Goal: Transaction & Acquisition: Purchase product/service

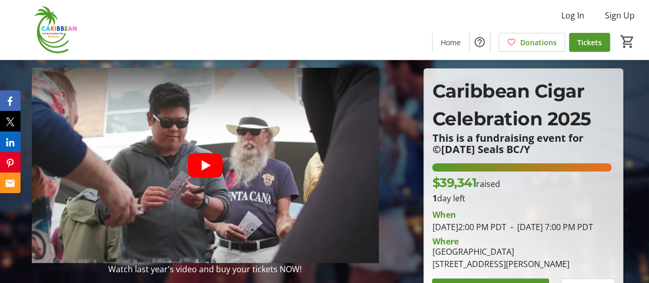
scroll to position [51, 0]
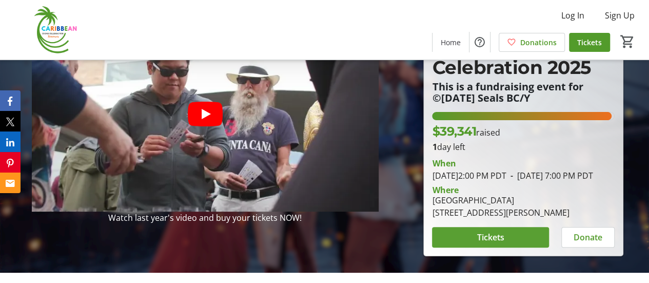
click at [459, 249] on span at bounding box center [490, 237] width 117 height 25
click at [487, 243] on span "Tickets" at bounding box center [490, 237] width 27 height 12
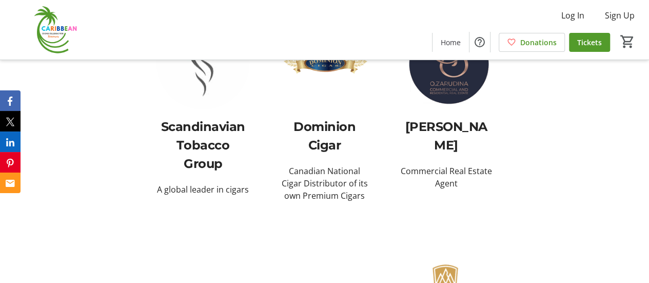
scroll to position [1282, 0]
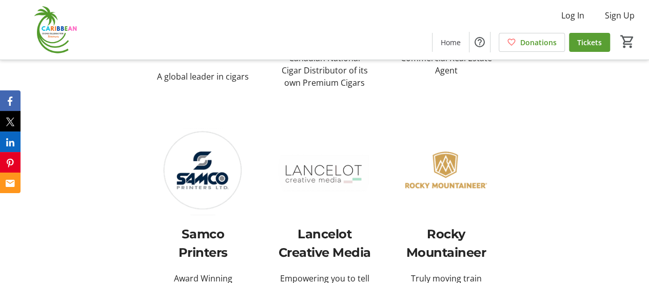
click at [600, 44] on span "Tickets" at bounding box center [589, 42] width 25 height 11
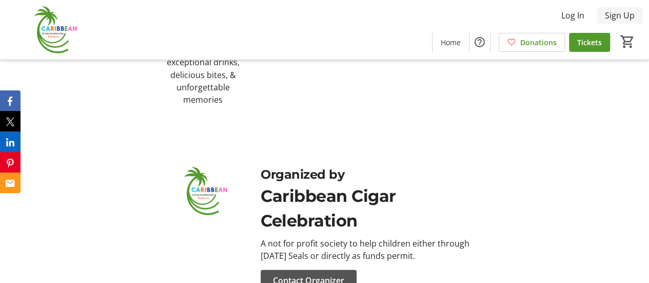
scroll to position [2861, 0]
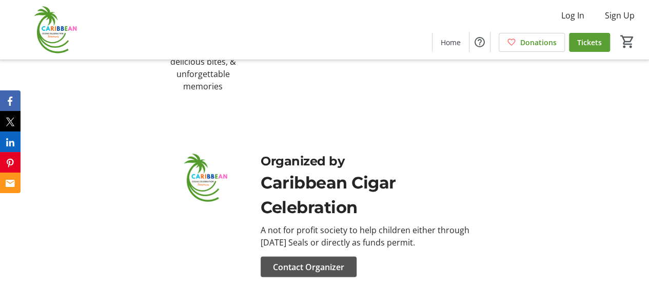
click at [592, 37] on span "Tickets" at bounding box center [589, 42] width 25 height 11
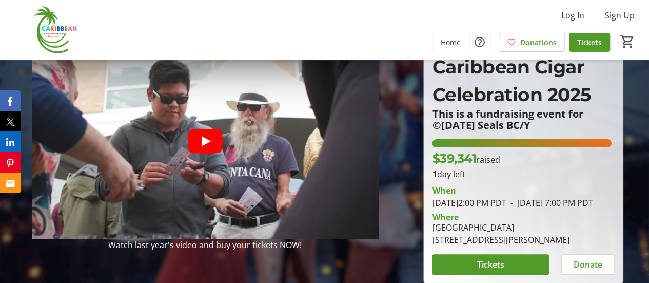
scroll to position [0, 0]
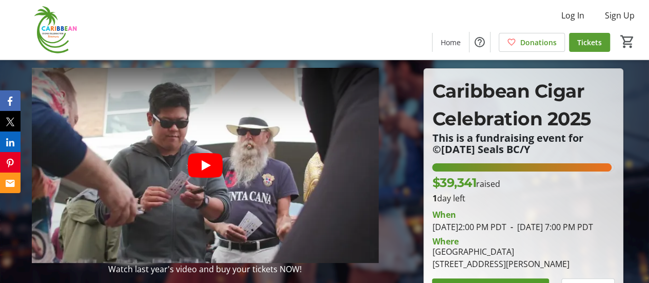
click at [571, 34] on span at bounding box center [589, 42] width 41 height 25
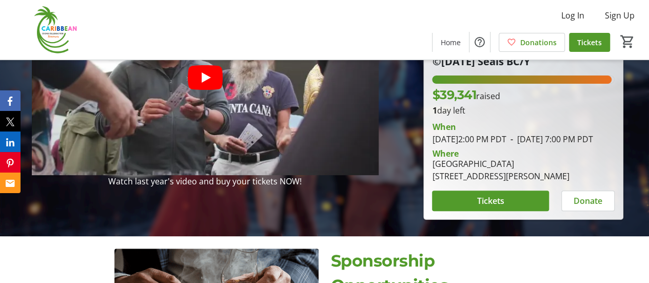
scroll to position [103, 0]
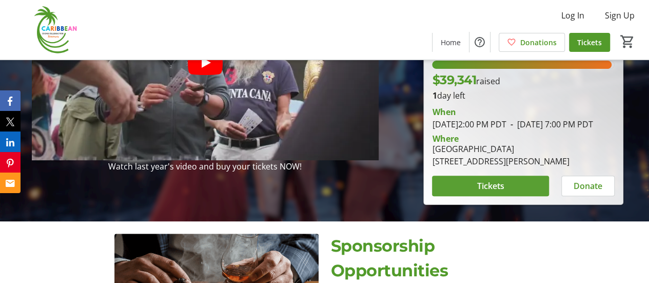
click at [508, 194] on span at bounding box center [490, 185] width 117 height 25
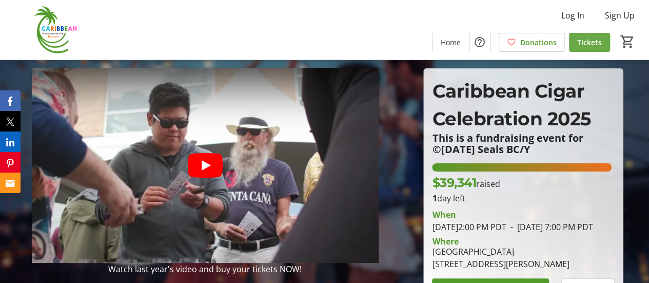
click at [589, 45] on span "Tickets" at bounding box center [589, 42] width 25 height 11
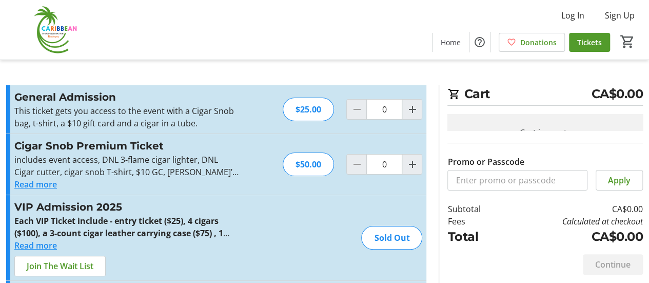
click at [577, 116] on div "Cart is empty" at bounding box center [544, 132] width 195 height 37
click at [406, 110] on mat-icon "Increment by one" at bounding box center [412, 109] width 12 height 12
type input "1"
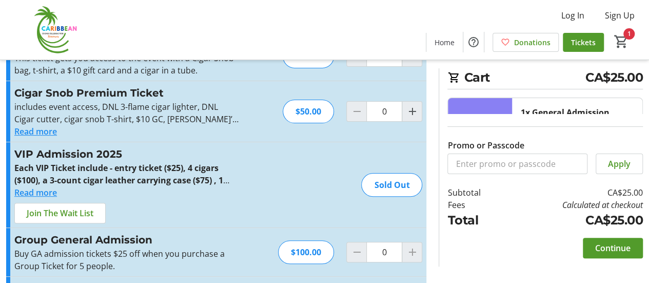
scroll to position [103, 0]
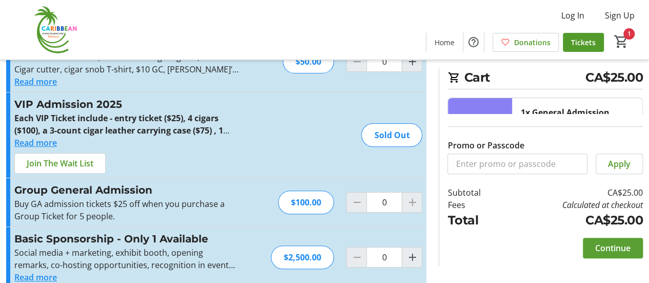
click at [615, 247] on span "Continue" at bounding box center [612, 248] width 35 height 12
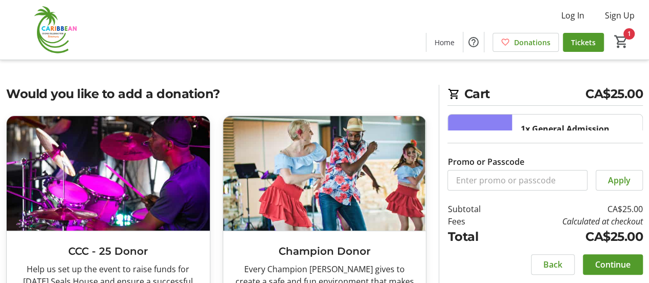
scroll to position [103, 0]
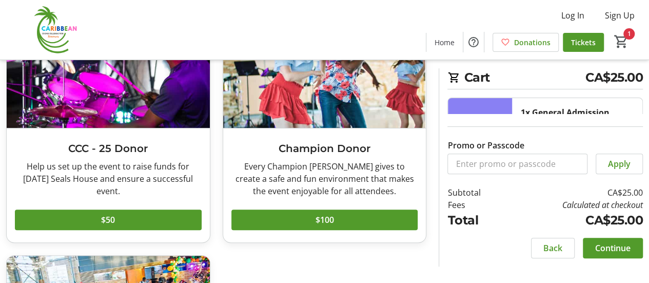
click at [598, 245] on span "Continue" at bounding box center [612, 248] width 35 height 12
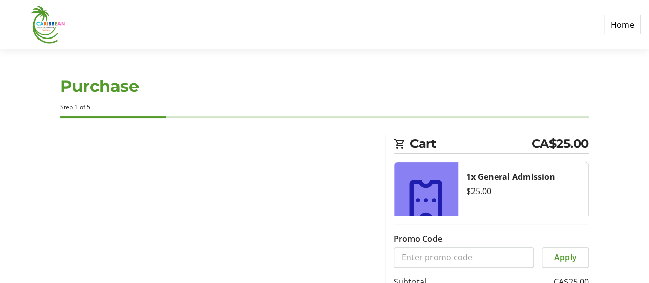
select select "CA"
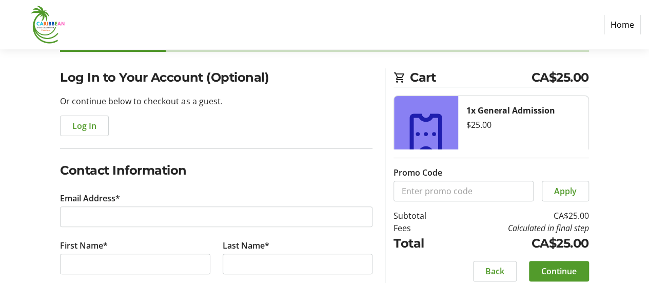
scroll to position [103, 0]
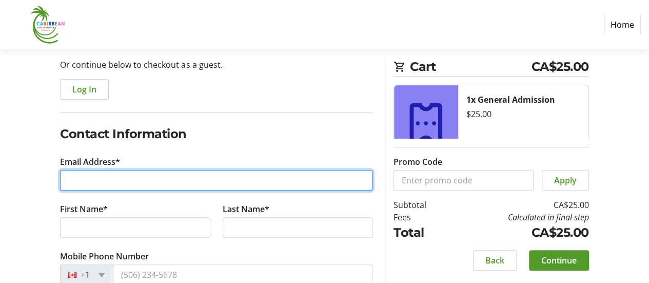
click at [131, 175] on input "Email Address*" at bounding box center [216, 180] width 312 height 21
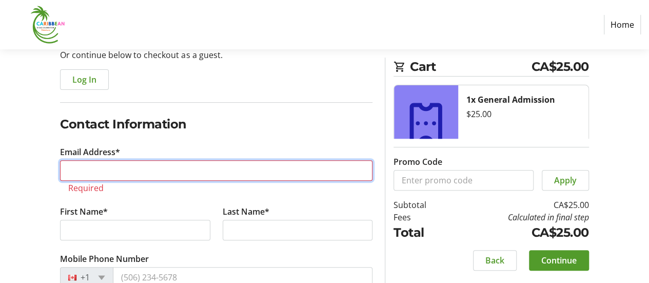
scroll to position [154, 0]
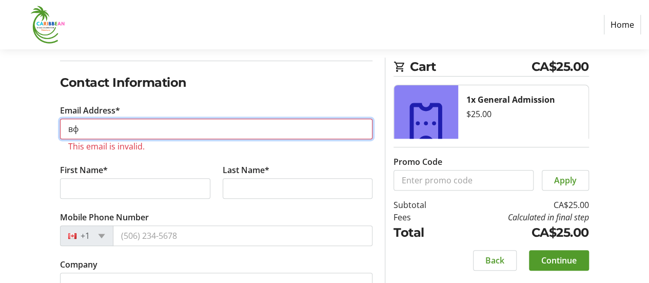
type input "в"
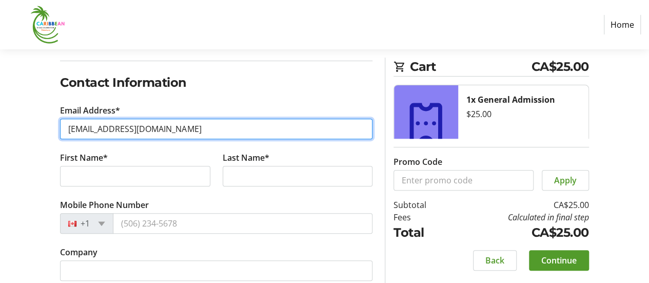
type input "[EMAIL_ADDRESS][DOMAIN_NAME]"
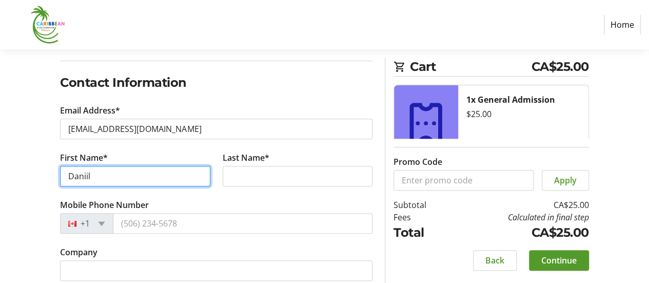
type input "Daniil"
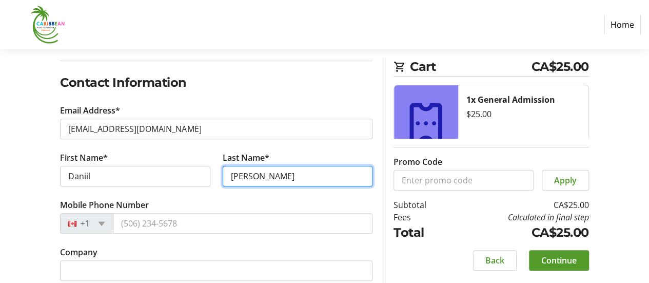
type input "[PERSON_NAME]"
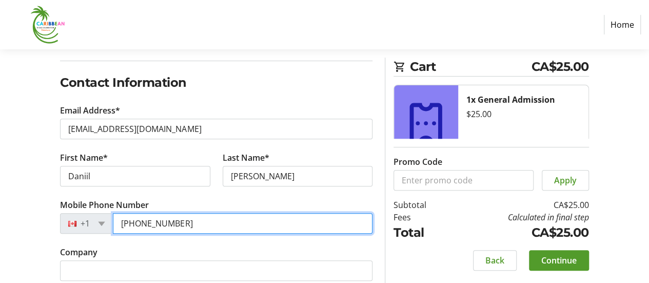
scroll to position [308, 0]
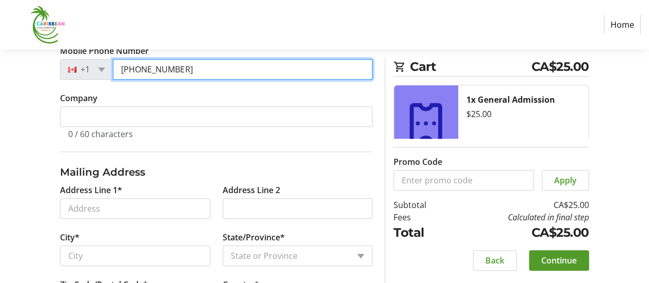
type input "[PHONE_NUMBER]"
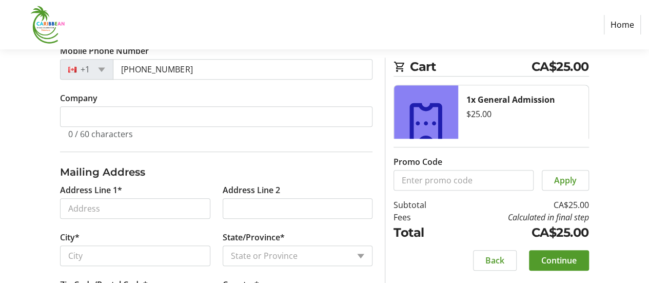
click at [131, 99] on tr-form-field "Company 0 / 60 characters" at bounding box center [216, 121] width 312 height 59
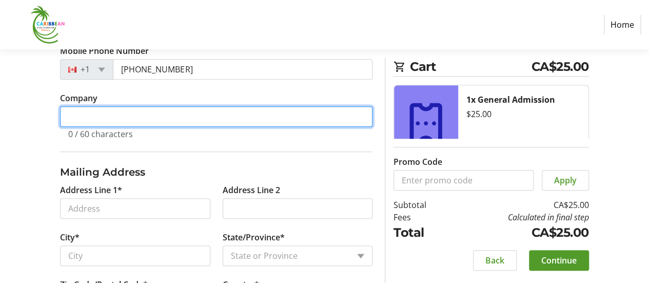
click at [124, 106] on input "Company" at bounding box center [216, 116] width 312 height 21
type input "N"
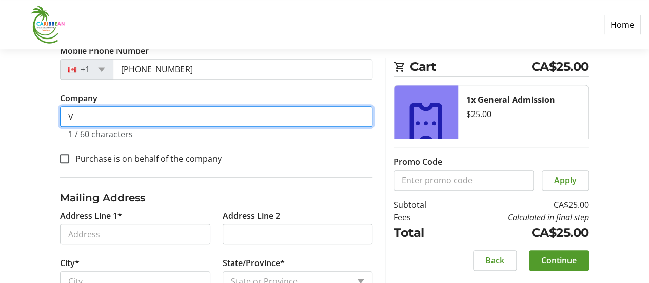
scroll to position [333, 0]
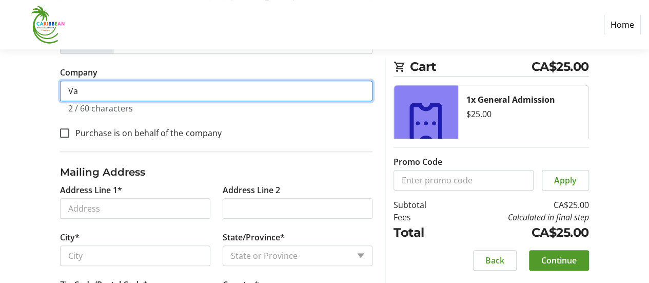
type input "V"
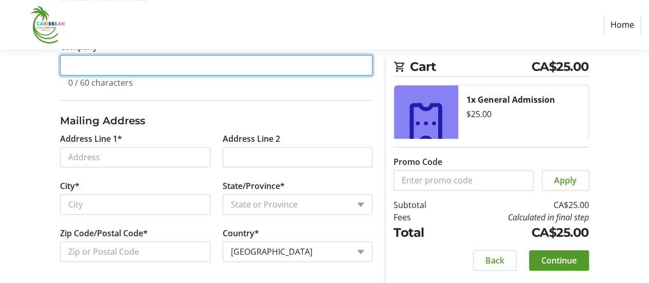
scroll to position [359, 0]
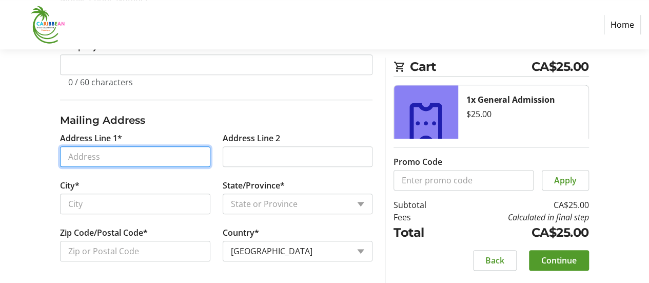
click at [97, 152] on input "Address Line 1*" at bounding box center [135, 156] width 150 height 21
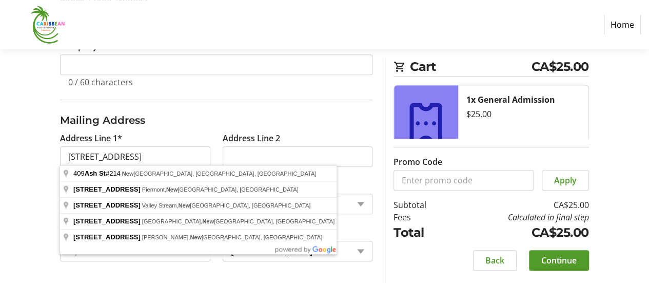
type input "[STREET_ADDRESS]"
type input "[GEOGRAPHIC_DATA]"
select select "BC"
type input "V3M 3M9"
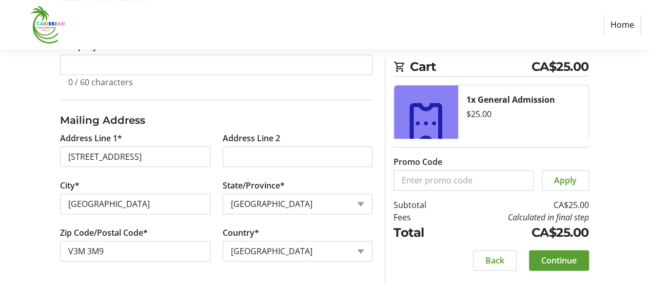
click at [555, 257] on span "Continue" at bounding box center [558, 260] width 35 height 12
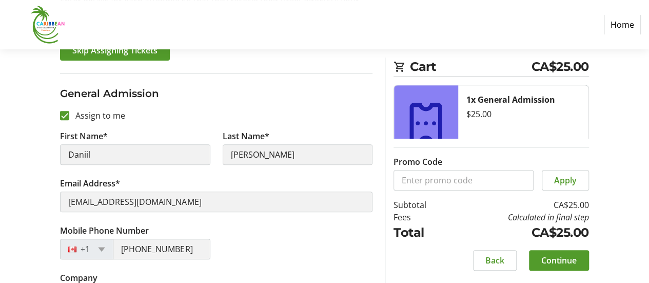
scroll to position [201, 0]
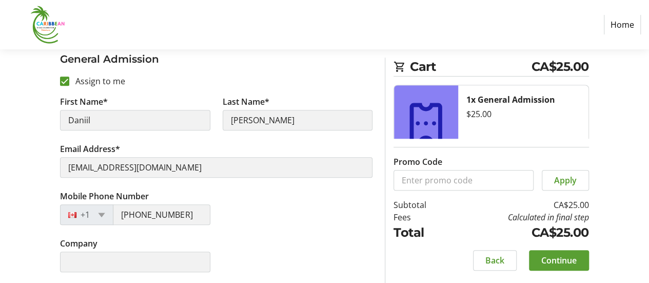
click at [545, 261] on span "Continue" at bounding box center [558, 260] width 35 height 12
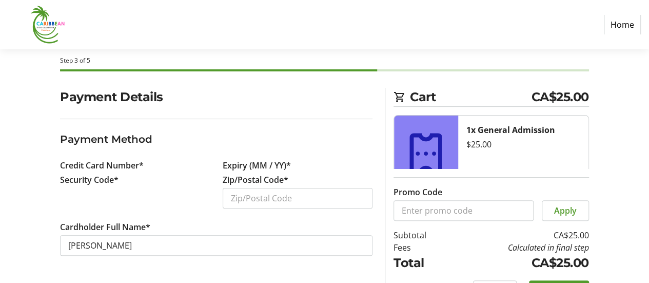
scroll to position [77, 0]
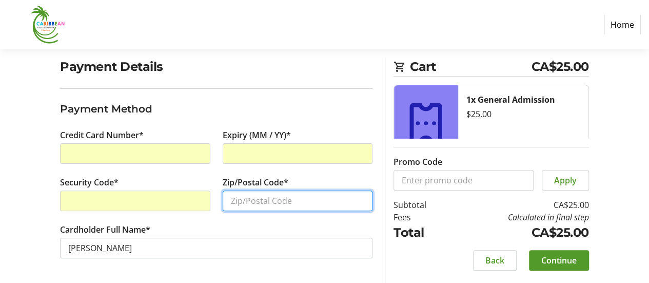
click at [241, 200] on input "Zip/Postal Code*" at bounding box center [298, 200] width 150 height 21
type input "V3M3N1"
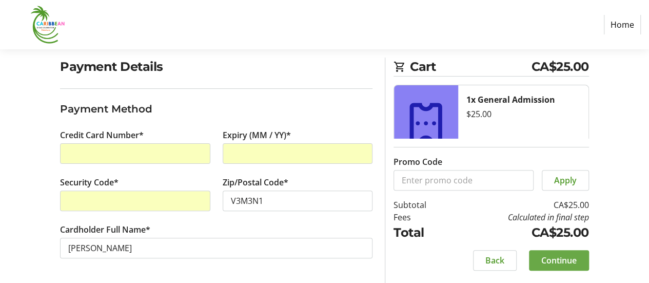
click at [572, 265] on span "Continue" at bounding box center [558, 260] width 35 height 12
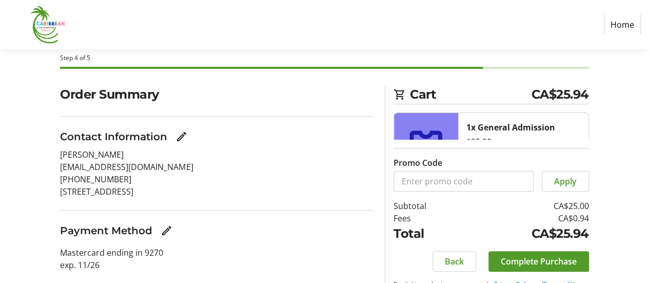
scroll to position [77, 0]
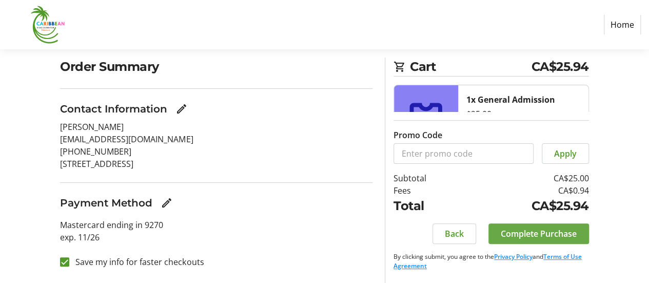
click at [518, 236] on span "Complete Purchase" at bounding box center [538, 233] width 76 height 12
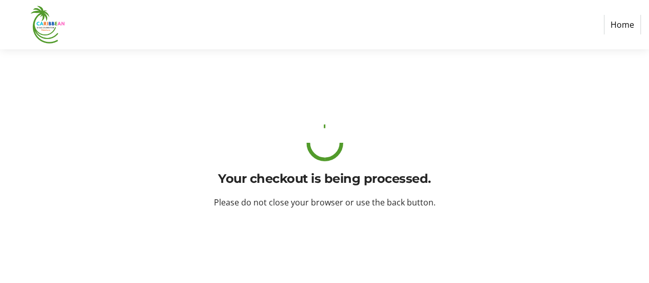
scroll to position [0, 0]
